Goal: Entertainment & Leisure: Consume media (video, audio)

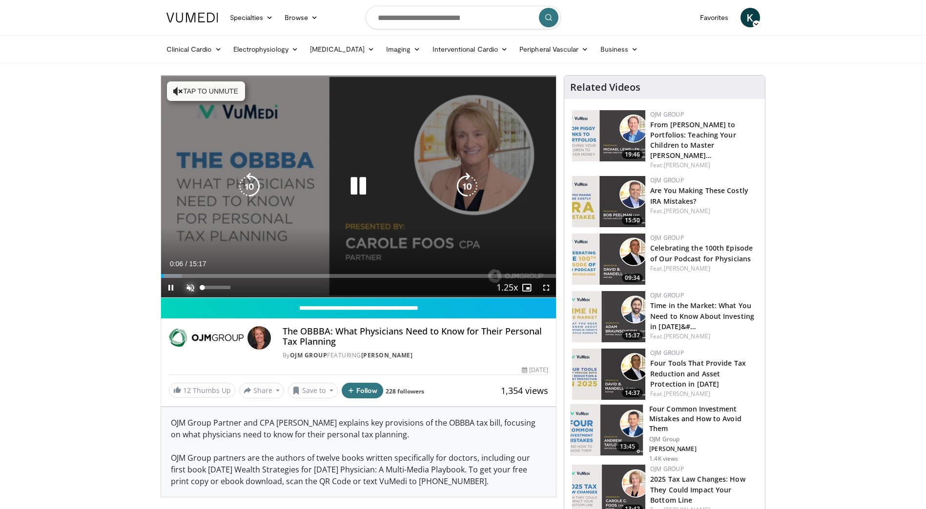
click at [189, 284] on span "Video Player" at bounding box center [191, 288] width 20 height 20
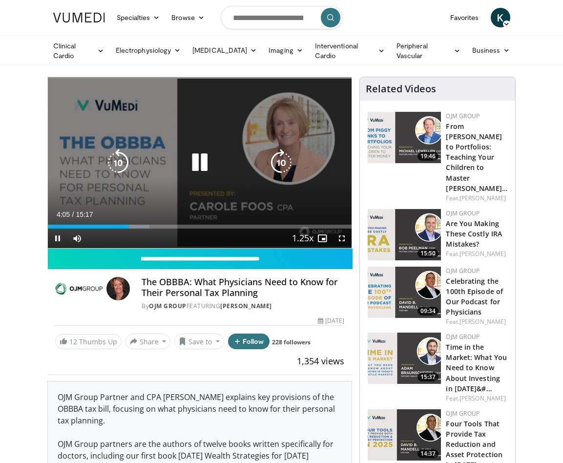
click at [196, 158] on icon "Video Player" at bounding box center [199, 162] width 27 height 27
click at [198, 165] on icon "Video Player" at bounding box center [199, 162] width 27 height 27
click at [199, 162] on icon "Video Player" at bounding box center [199, 162] width 27 height 27
click at [201, 157] on icon "Video Player" at bounding box center [199, 162] width 27 height 27
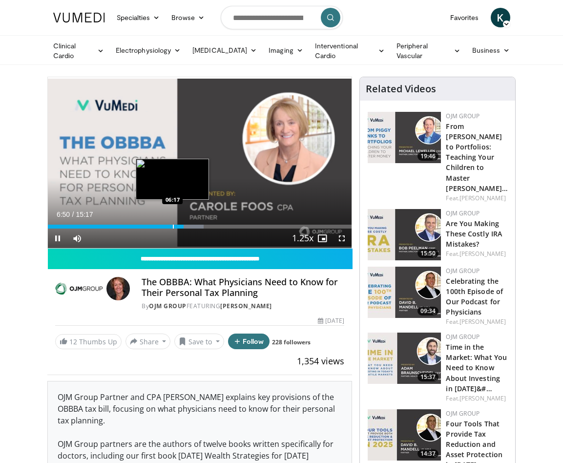
click at [173, 225] on div "Progress Bar" at bounding box center [173, 226] width 1 height 4
click at [166, 224] on div "Progress Bar" at bounding box center [166, 226] width 1 height 4
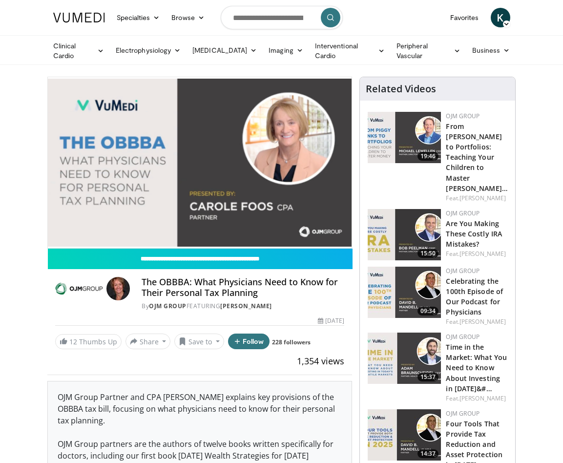
click at [180, 226] on div "10 seconds Tap to unmute" at bounding box center [200, 162] width 304 height 171
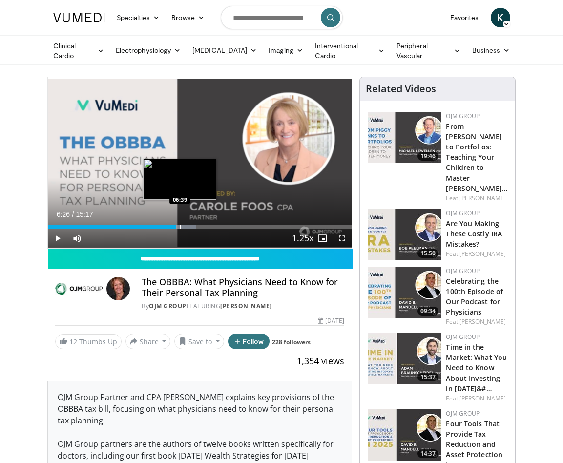
click at [180, 226] on div "Progress Bar" at bounding box center [180, 226] width 1 height 4
click at [186, 224] on div "Progress Bar" at bounding box center [186, 226] width 1 height 4
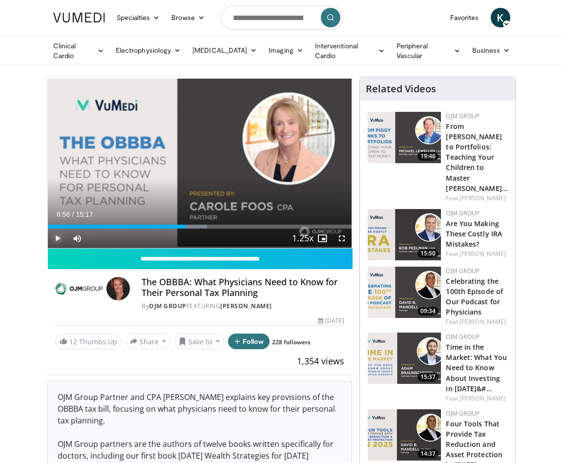
click at [55, 237] on span "Video Player" at bounding box center [58, 238] width 20 height 20
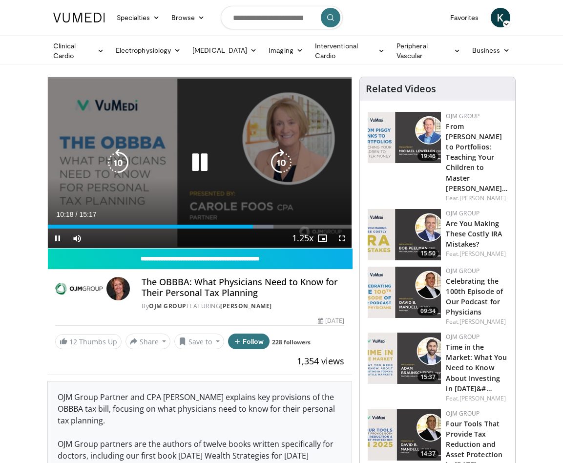
click at [193, 159] on icon "Video Player" at bounding box center [199, 162] width 27 height 27
click at [208, 160] on icon "Video Player" at bounding box center [199, 162] width 27 height 27
click at [192, 158] on icon "Video Player" at bounding box center [199, 162] width 27 height 27
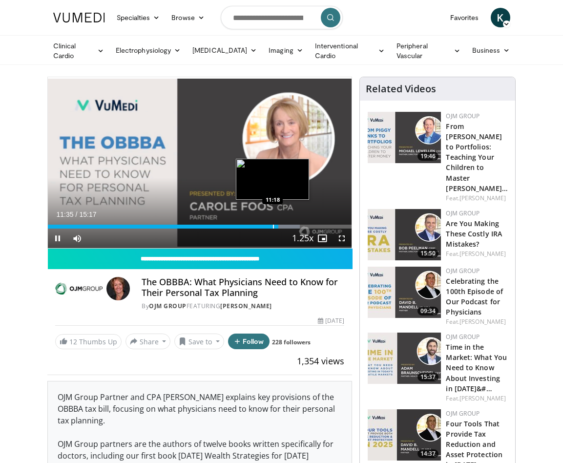
click at [273, 224] on div "Progress Bar" at bounding box center [273, 226] width 1 height 4
click at [267, 224] on div "Progress Bar" at bounding box center [267, 226] width 1 height 4
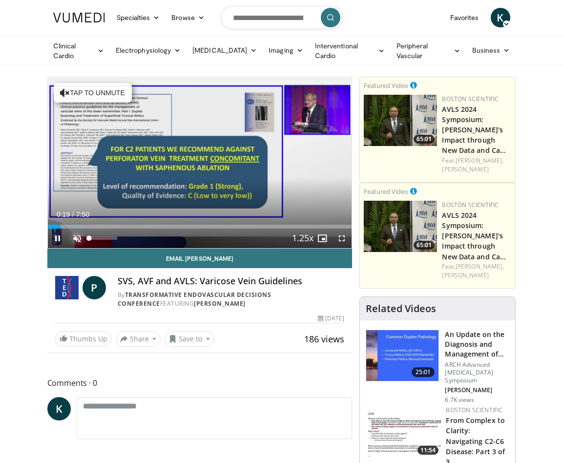
click at [74, 235] on span "Video Player" at bounding box center [77, 238] width 20 height 20
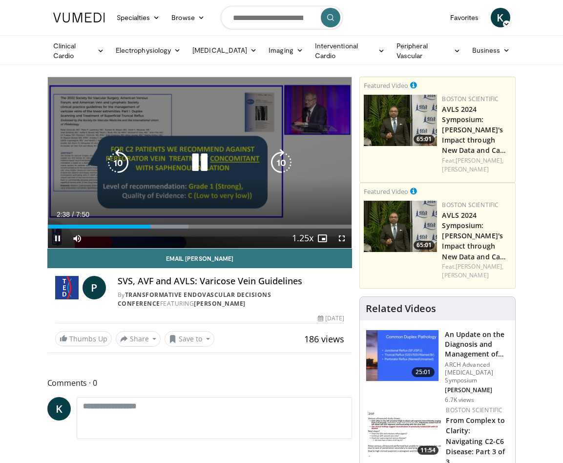
click at [120, 162] on icon "Video Player" at bounding box center [117, 162] width 27 height 27
click at [120, 163] on icon "Video Player" at bounding box center [117, 162] width 27 height 27
click at [203, 162] on icon "Video Player" at bounding box center [199, 162] width 27 height 27
click at [202, 158] on icon "Video Player" at bounding box center [199, 162] width 27 height 27
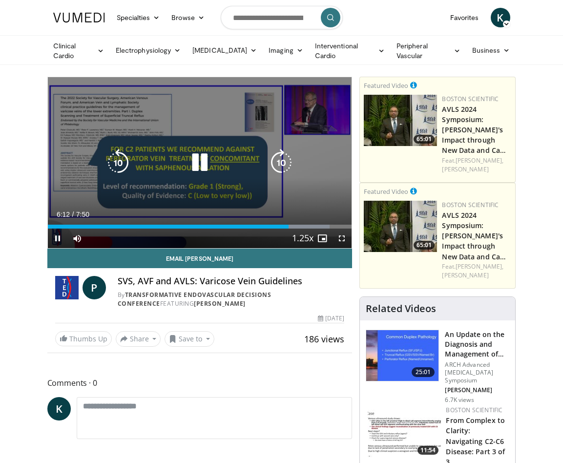
click at [204, 157] on icon "Video Player" at bounding box center [199, 162] width 27 height 27
click at [199, 155] on icon "Video Player" at bounding box center [199, 162] width 27 height 27
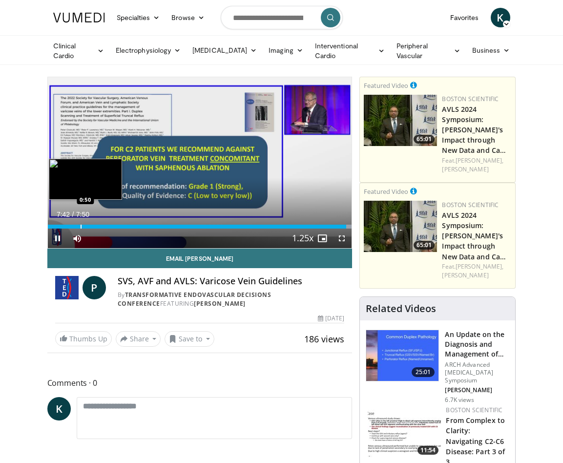
click at [81, 226] on div "Progress Bar" at bounding box center [81, 226] width 1 height 4
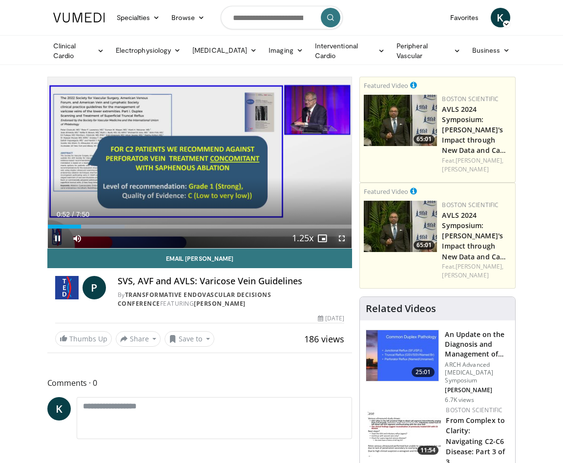
click at [340, 235] on span "Video Player" at bounding box center [342, 238] width 20 height 20
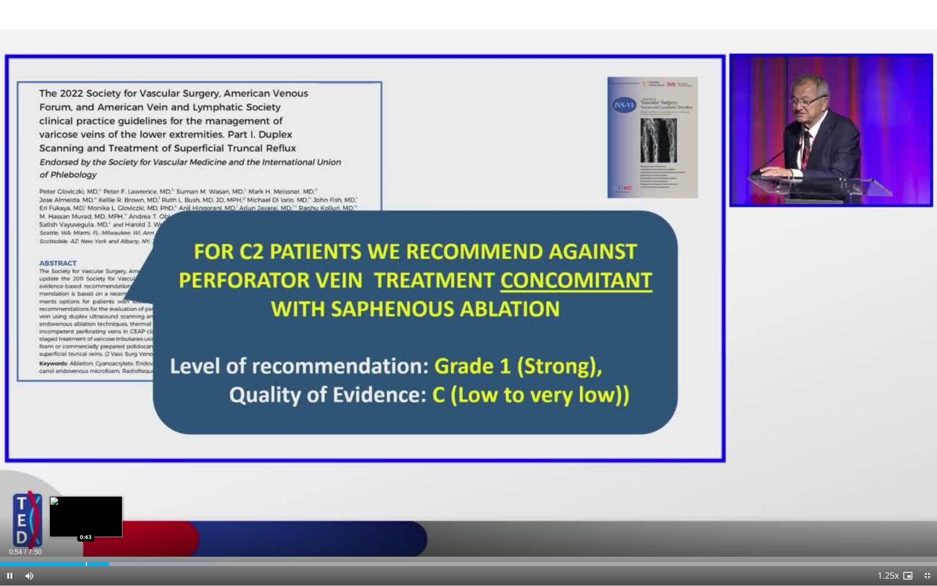
click at [86, 462] on div "Progress Bar" at bounding box center [86, 564] width 1 height 4
click at [84, 462] on div "Progress Bar" at bounding box center [84, 564] width 1 height 4
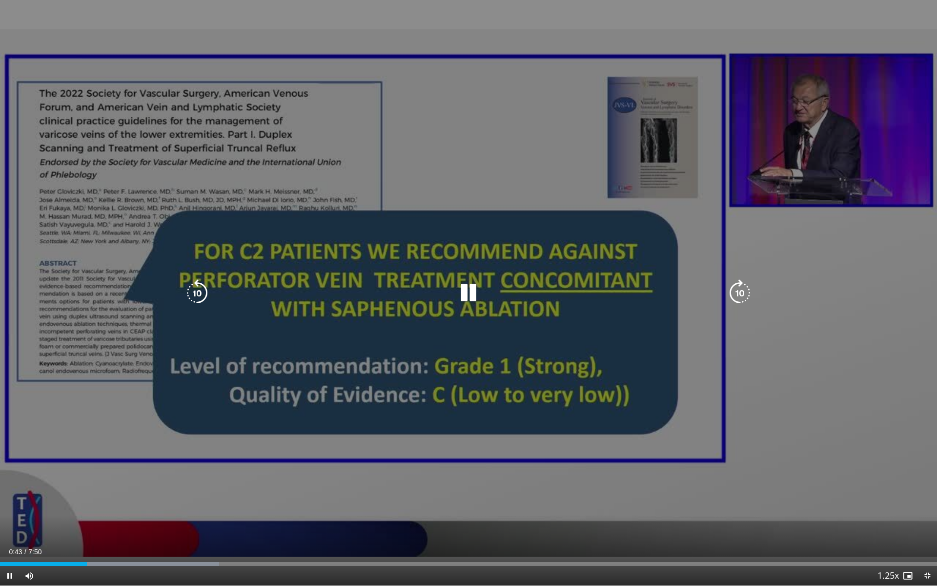
click at [469, 288] on icon "Video Player" at bounding box center [468, 292] width 27 height 27
